Goal: Information Seeking & Learning: Learn about a topic

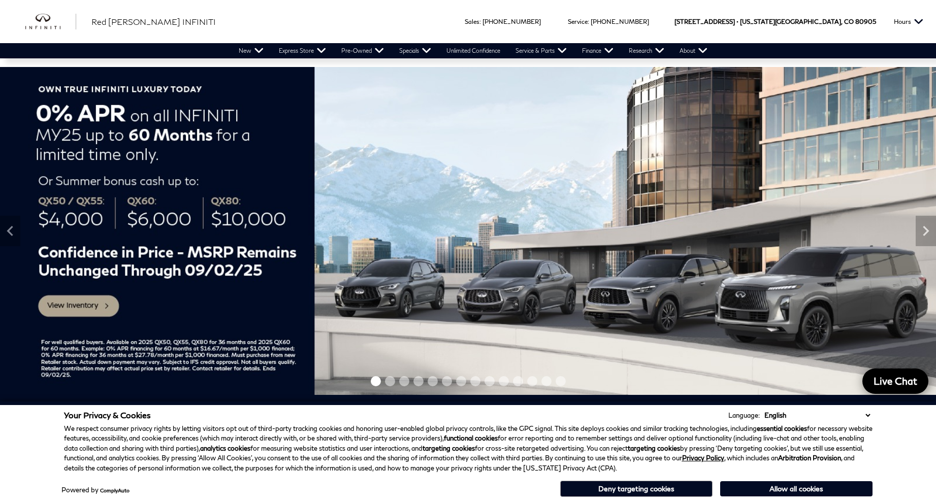
click at [284, 40] on div "Sales : Call sales Phone Number 719-215-8318 Service : Call service Phone Numbe…" at bounding box center [468, 21] width 936 height 43
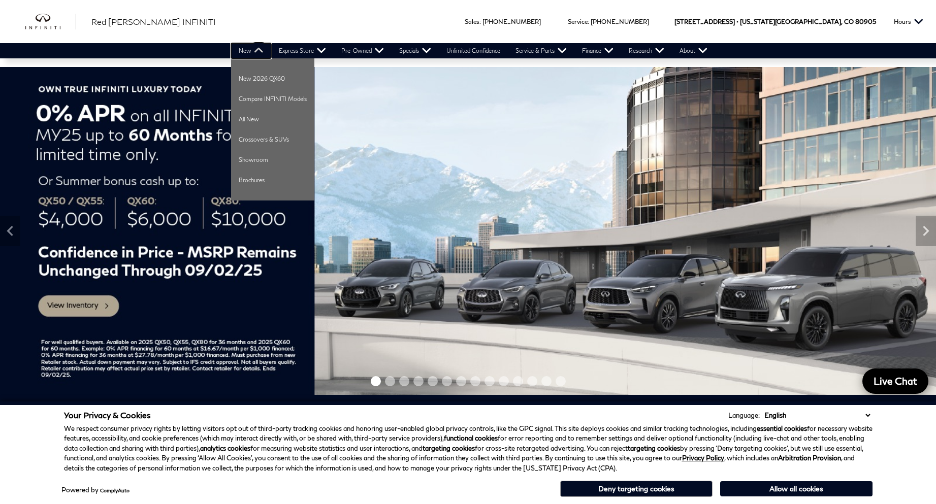
click at [250, 47] on link "New" at bounding box center [251, 50] width 40 height 15
